Goal: Navigation & Orientation: Find specific page/section

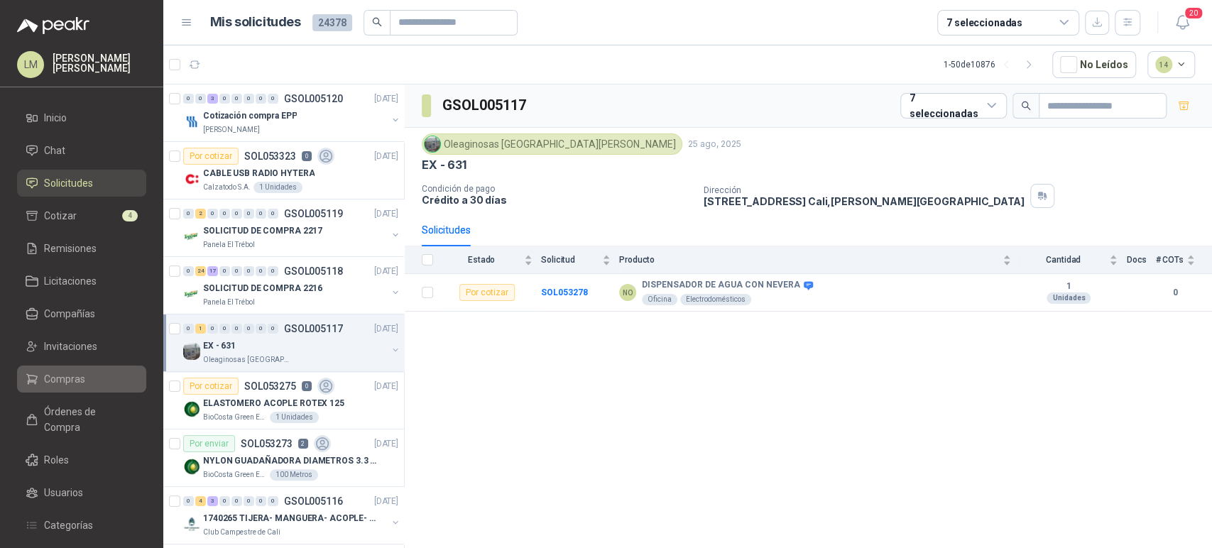
click at [64, 381] on span "Compras" at bounding box center [64, 379] width 41 height 16
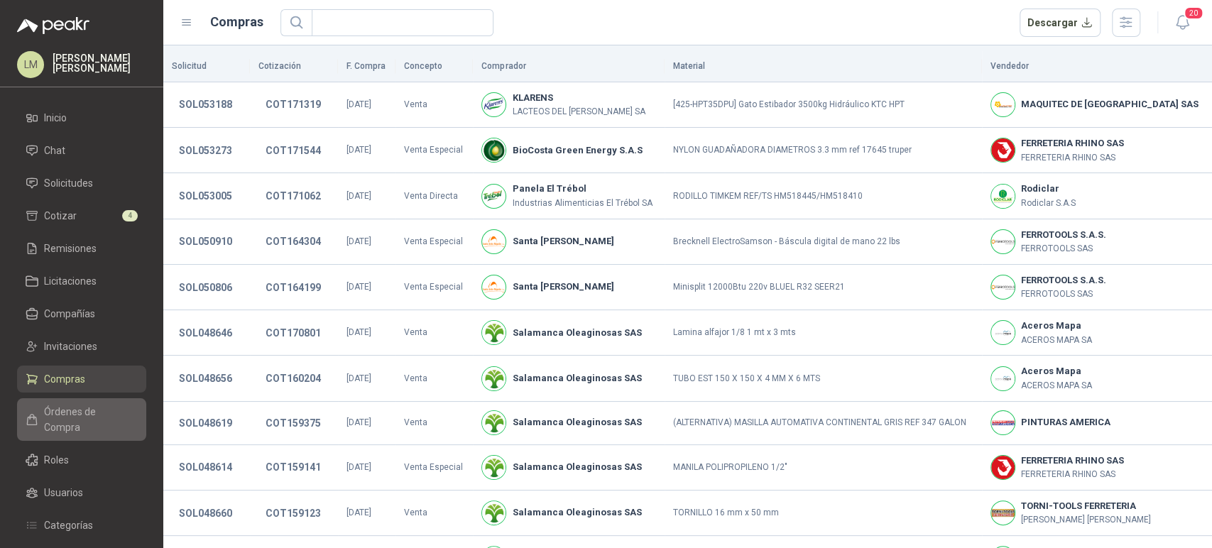
click at [82, 408] on span "Órdenes de Compra" at bounding box center [88, 419] width 89 height 31
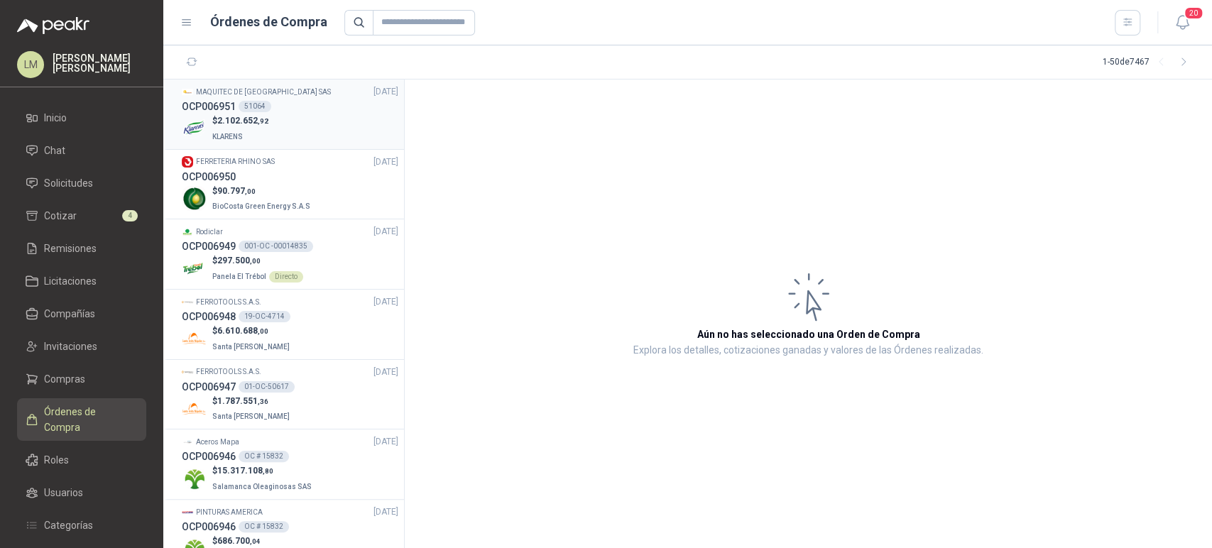
click at [277, 104] on div "OCP006951 51064" at bounding box center [290, 107] width 217 height 16
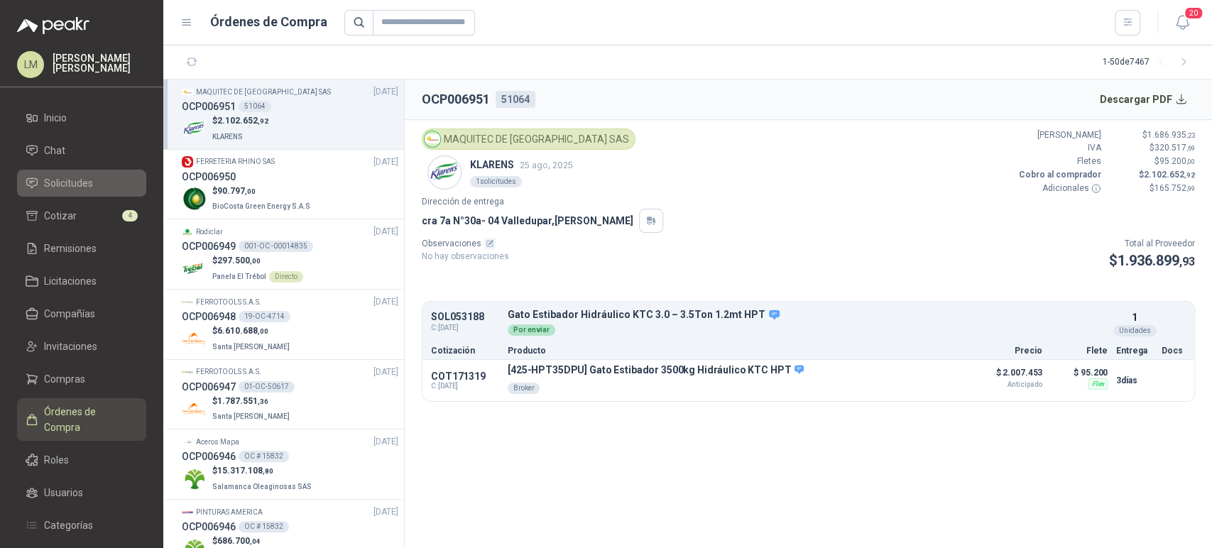
click at [58, 183] on span "Solicitudes" at bounding box center [68, 183] width 49 height 16
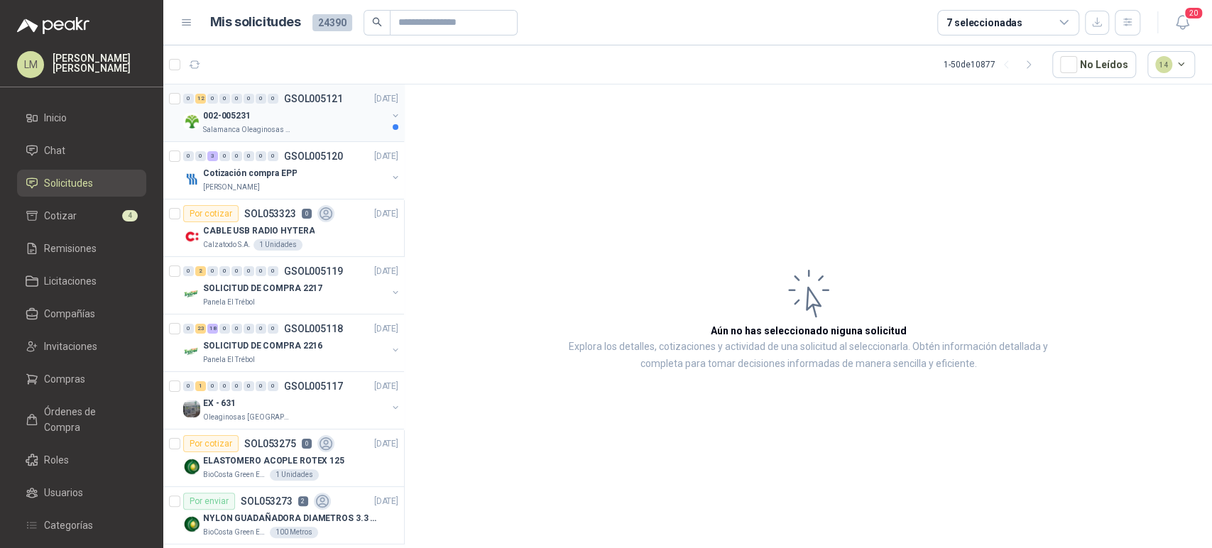
click at [300, 101] on p "GSOL005121" at bounding box center [313, 99] width 59 height 10
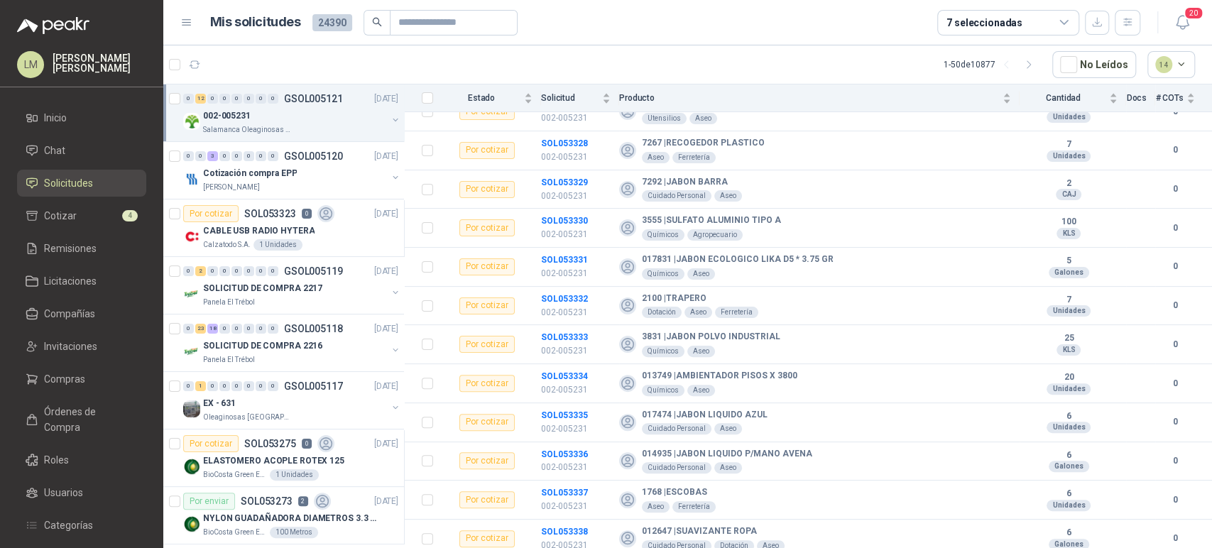
scroll to position [185, 0]
